Goal: Information Seeking & Learning: Learn about a topic

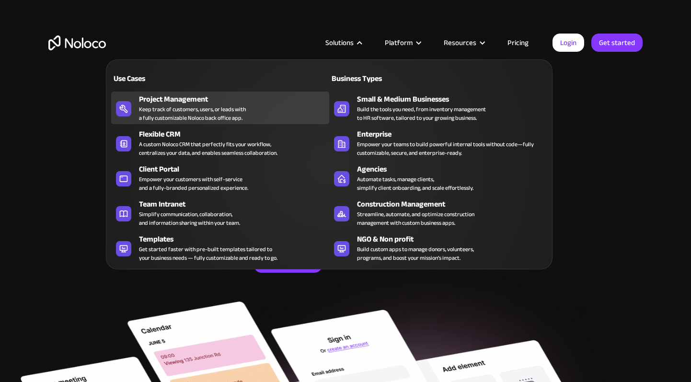
click at [267, 111] on div "Project Management Keep track of customers, users, or leads with a fully custom…" at bounding box center [231, 107] width 185 height 29
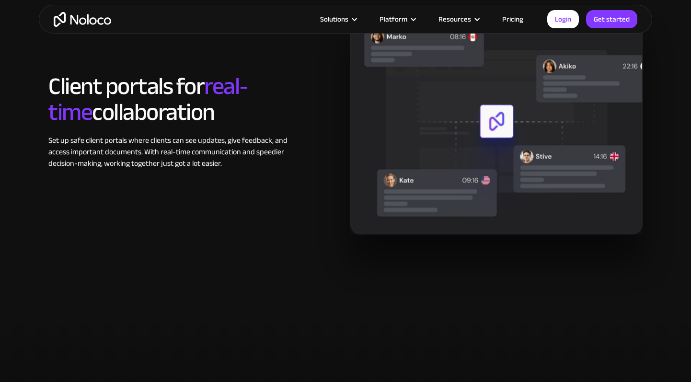
scroll to position [1516, 0]
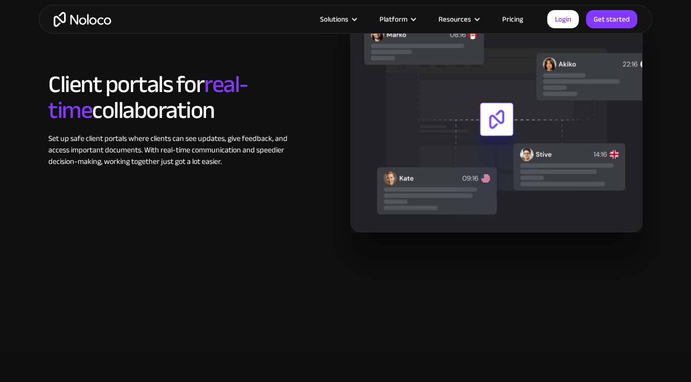
click at [517, 20] on link "Pricing" at bounding box center [512, 19] width 45 height 12
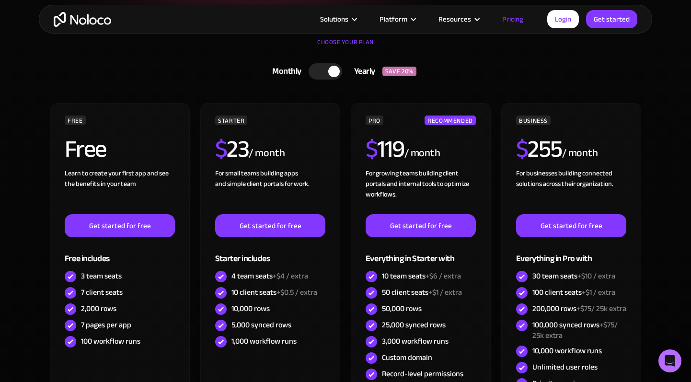
scroll to position [219, 0]
